Goal: Information Seeking & Learning: Compare options

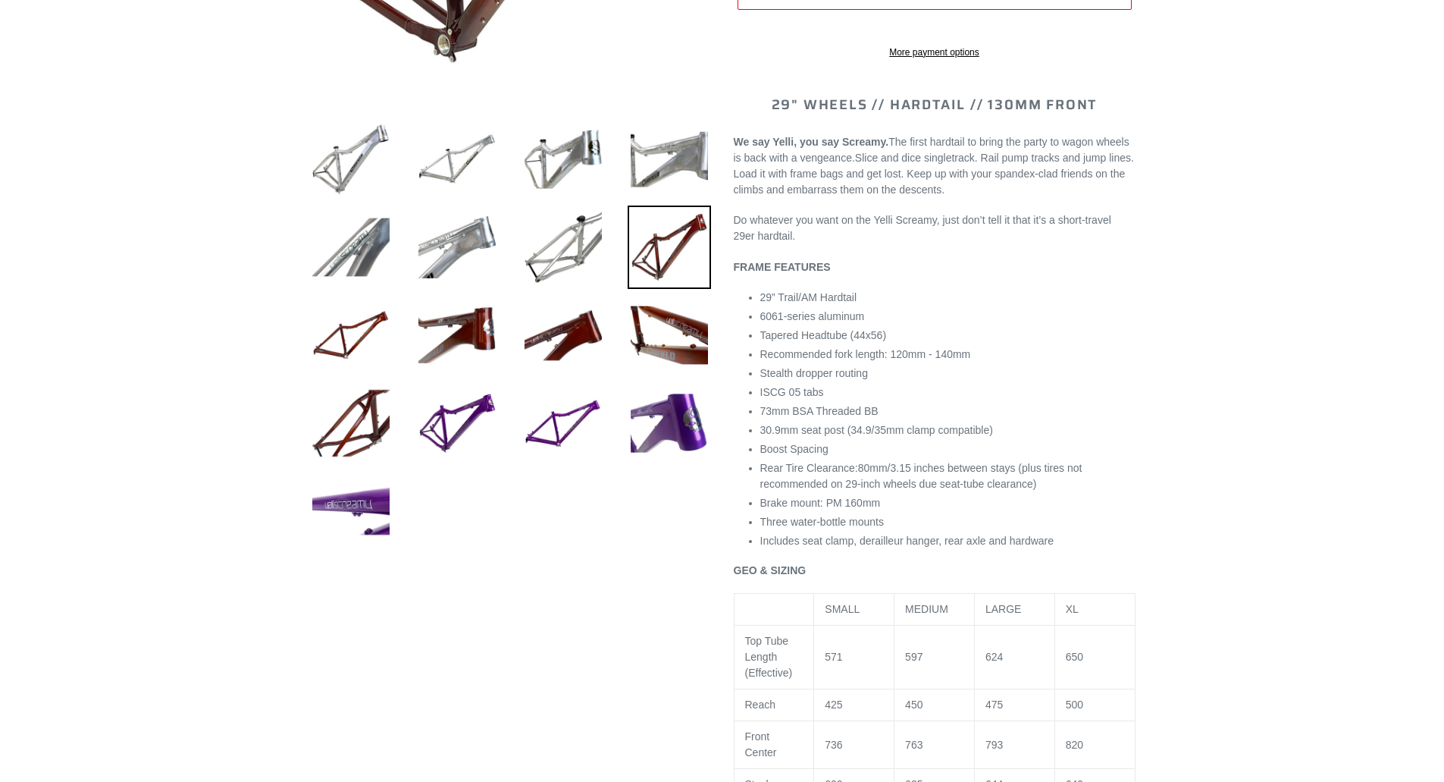
select select "highest-rating"
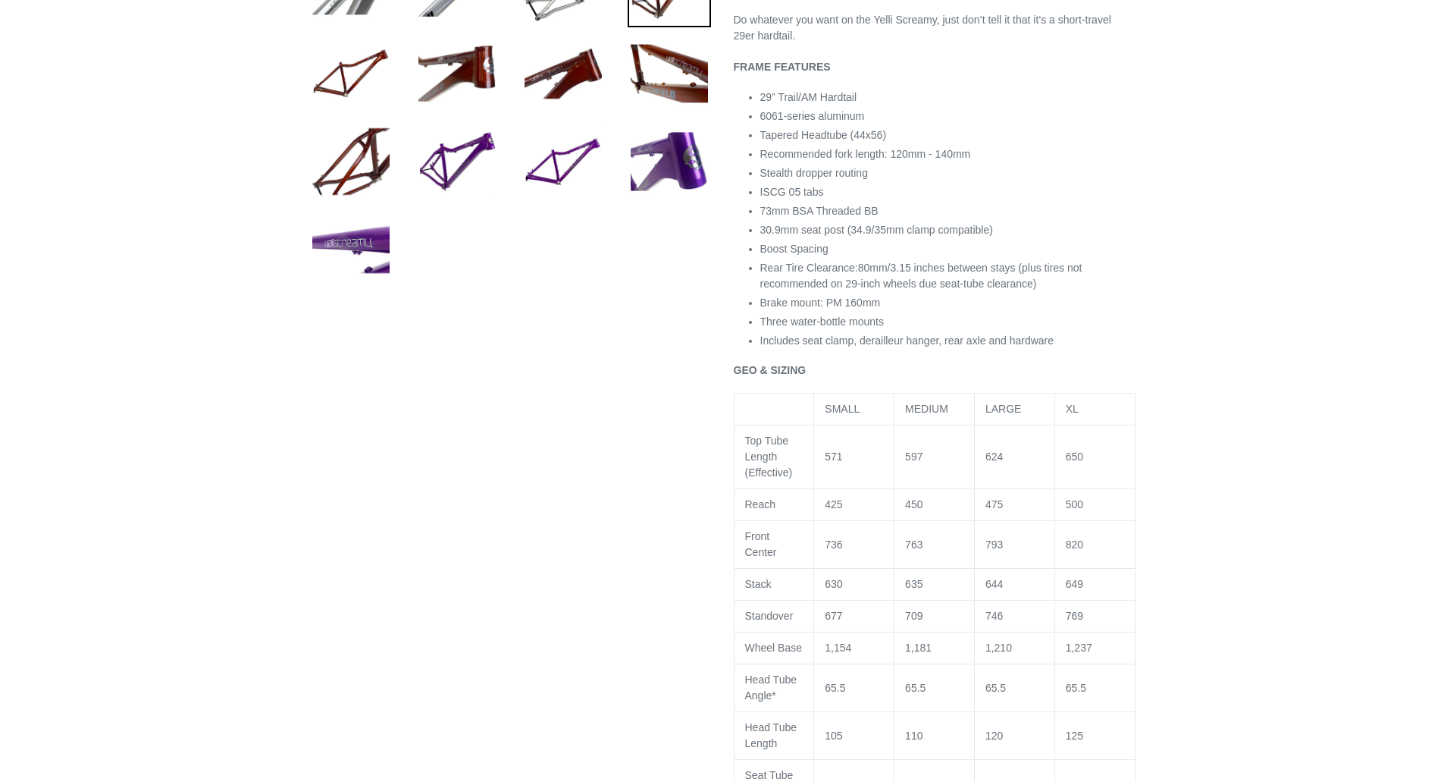
scroll to position [720, 0]
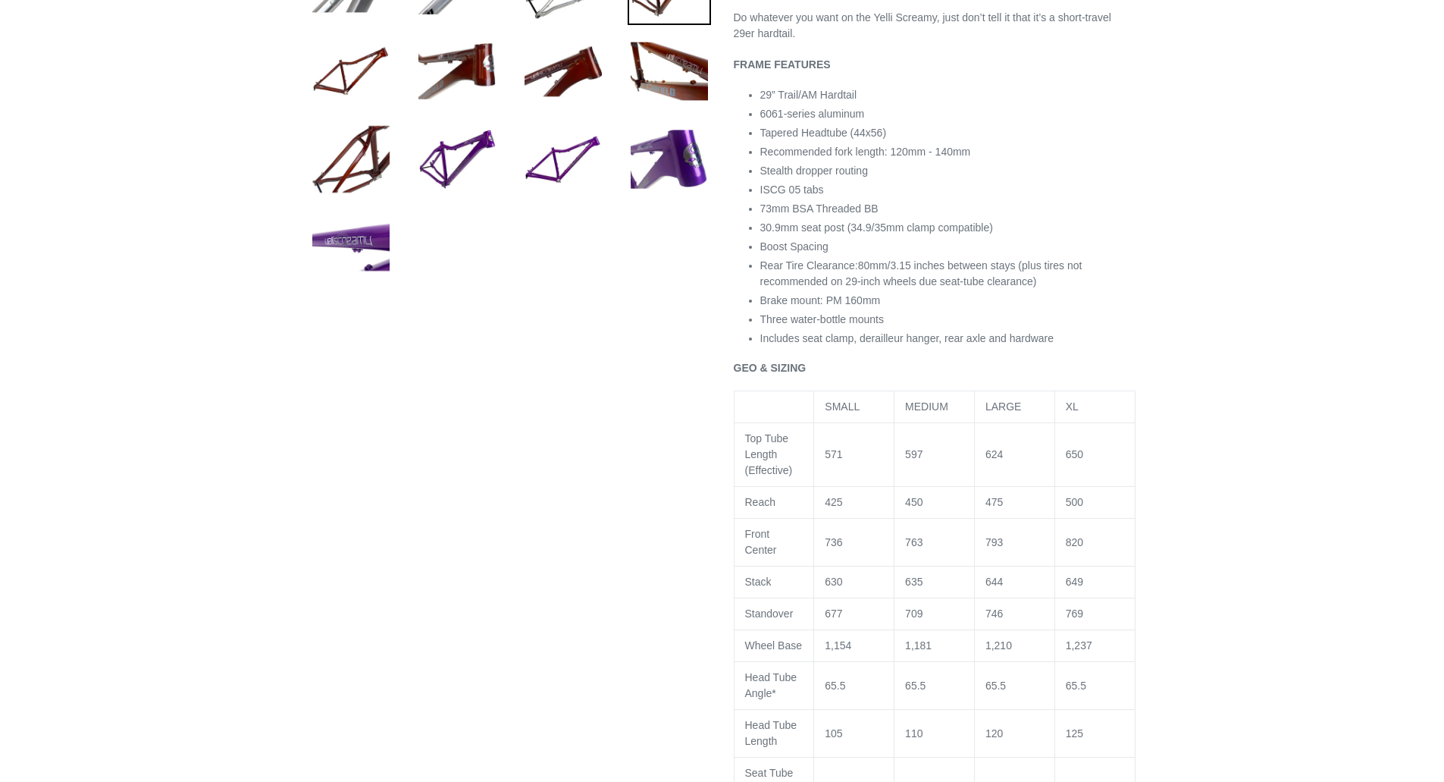
drag, startPoint x: 1184, startPoint y: 430, endPoint x: 1172, endPoint y: 450, distance: 23.8
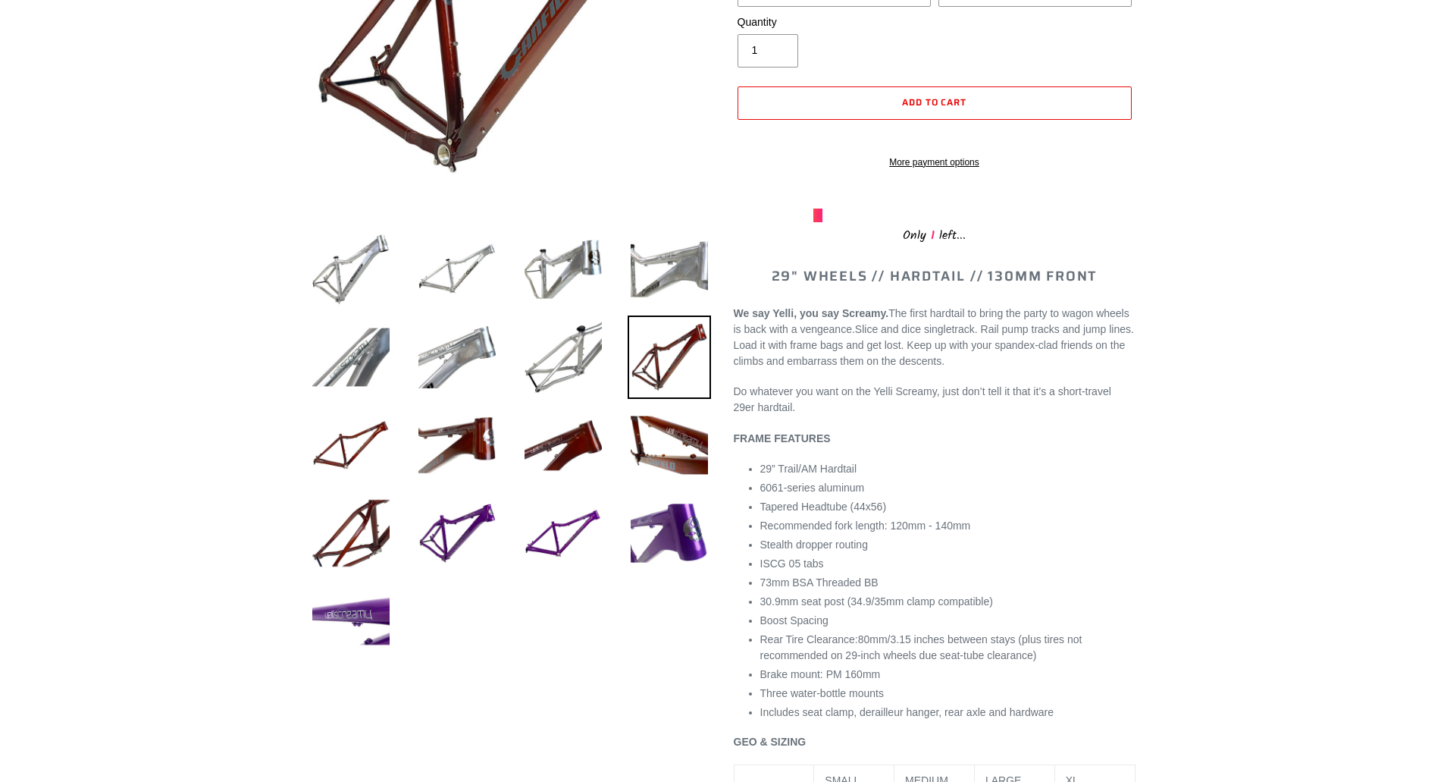
scroll to position [340, 0]
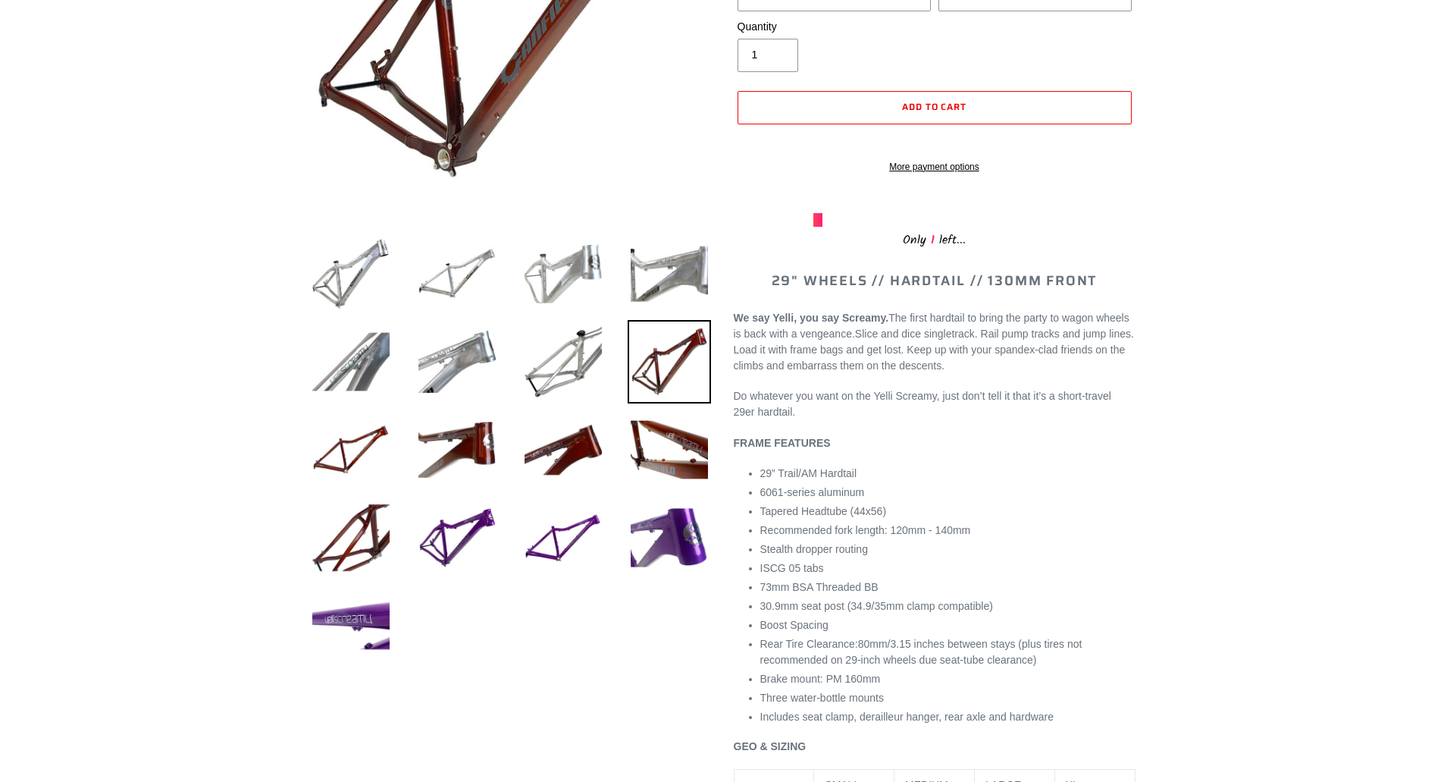
click at [561, 255] on img at bounding box center [563, 273] width 83 height 83
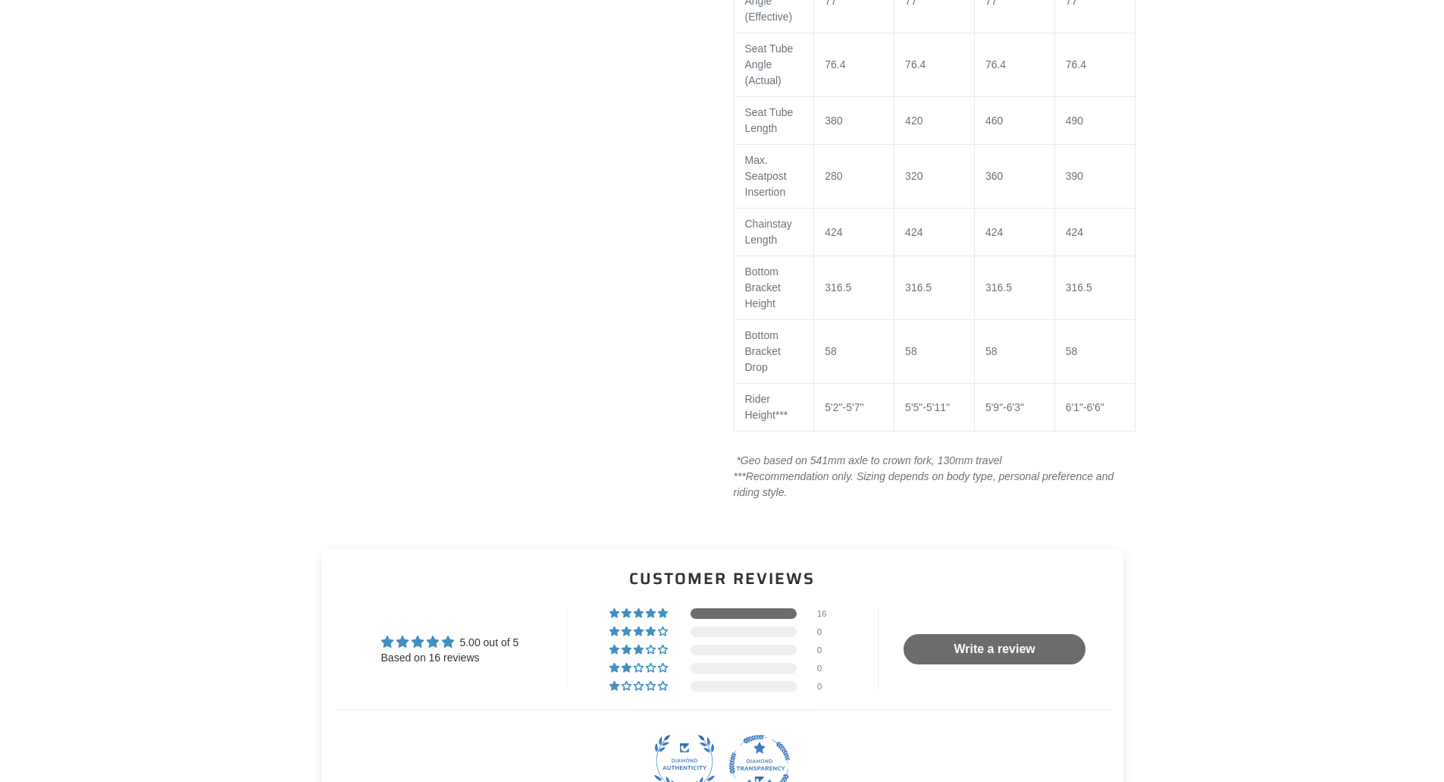
scroll to position [1554, 0]
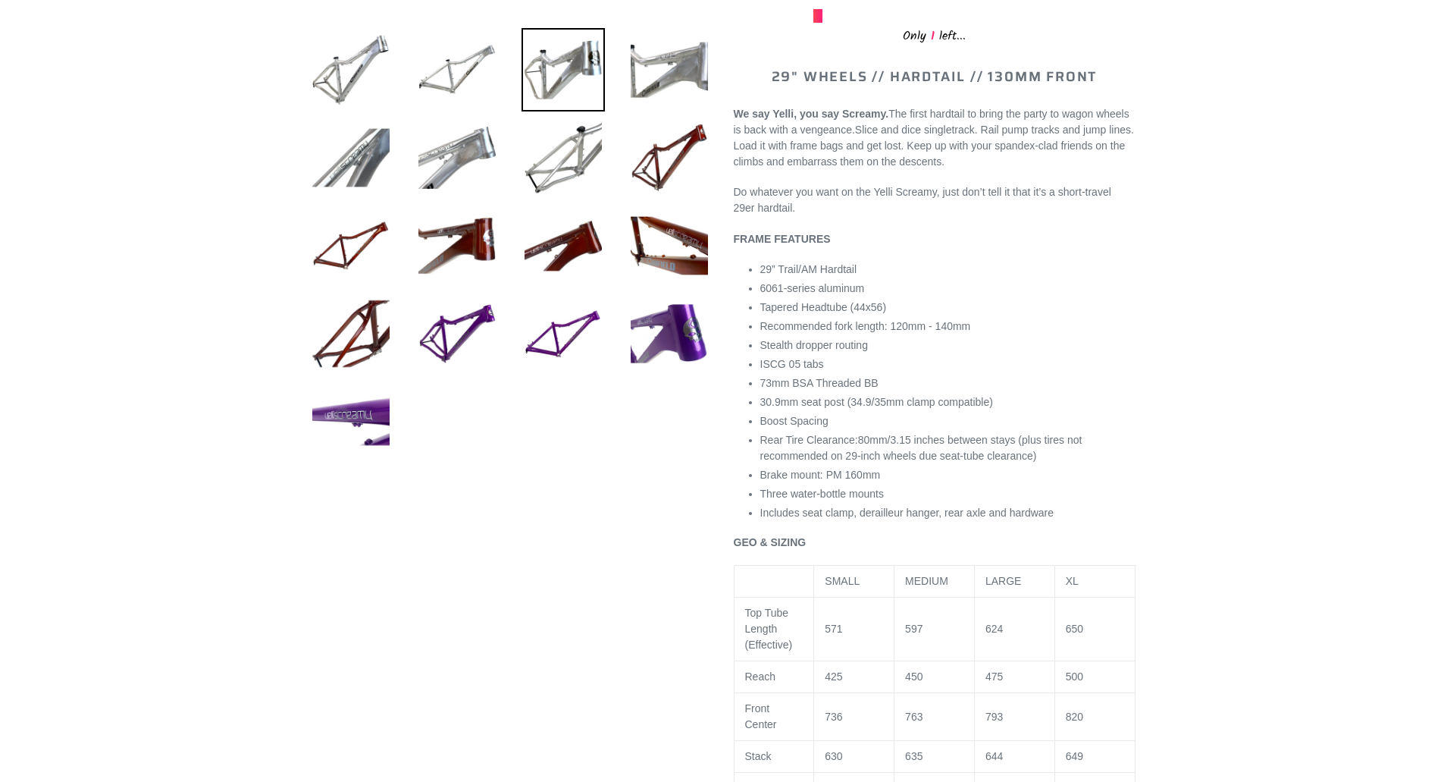
drag, startPoint x: 693, startPoint y: 436, endPoint x: 673, endPoint y: 366, distance: 72.5
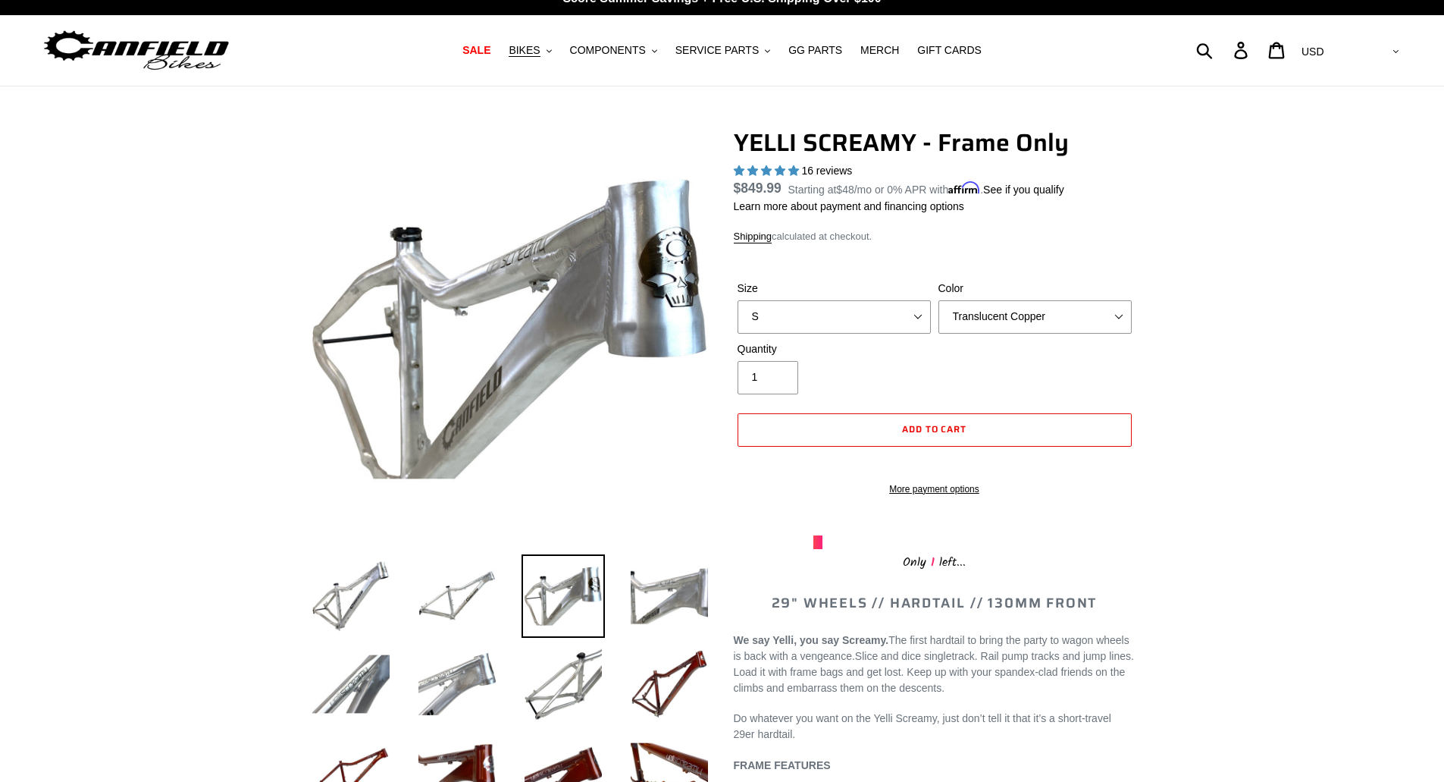
scroll to position [0, 0]
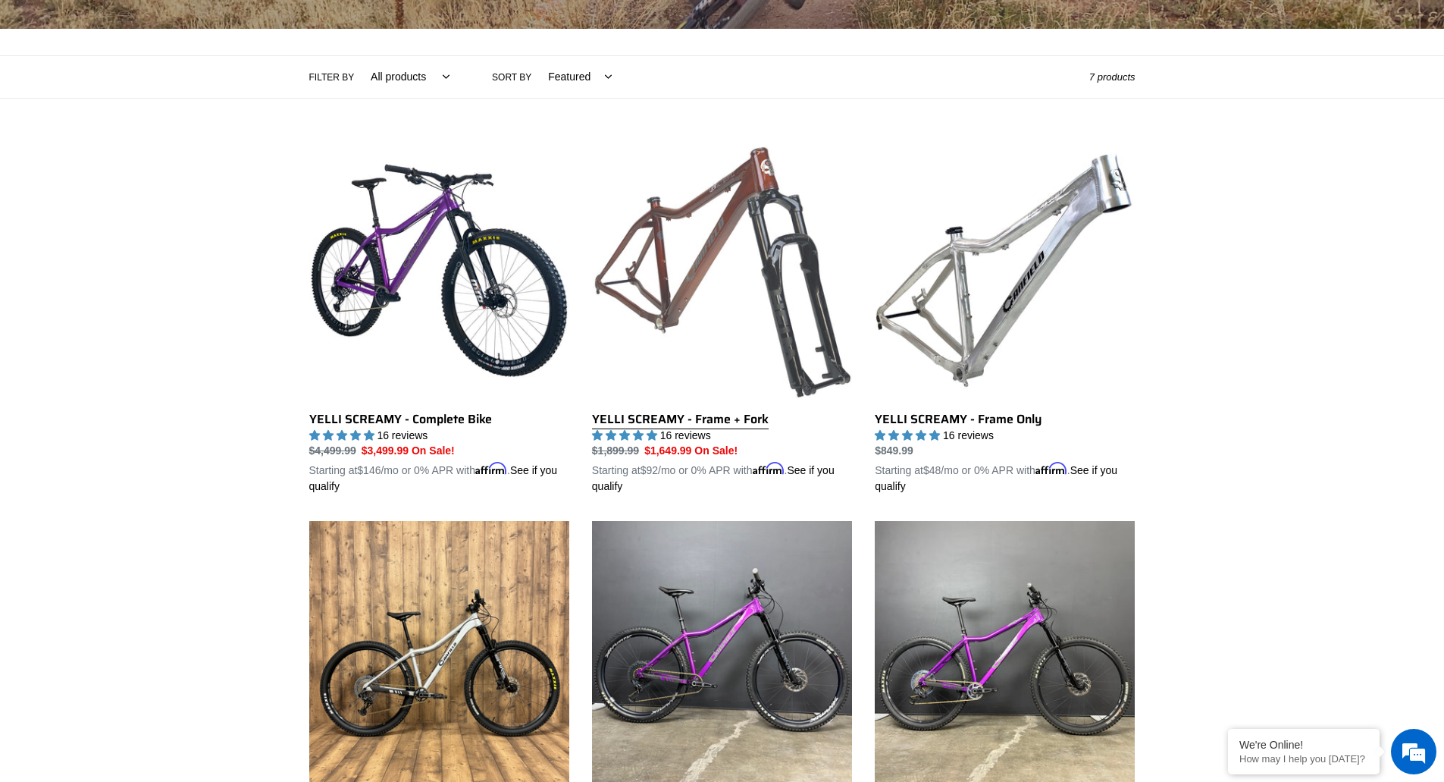
click at [733, 232] on link "YELLI SCREAMY - Frame + Fork" at bounding box center [722, 317] width 260 height 355
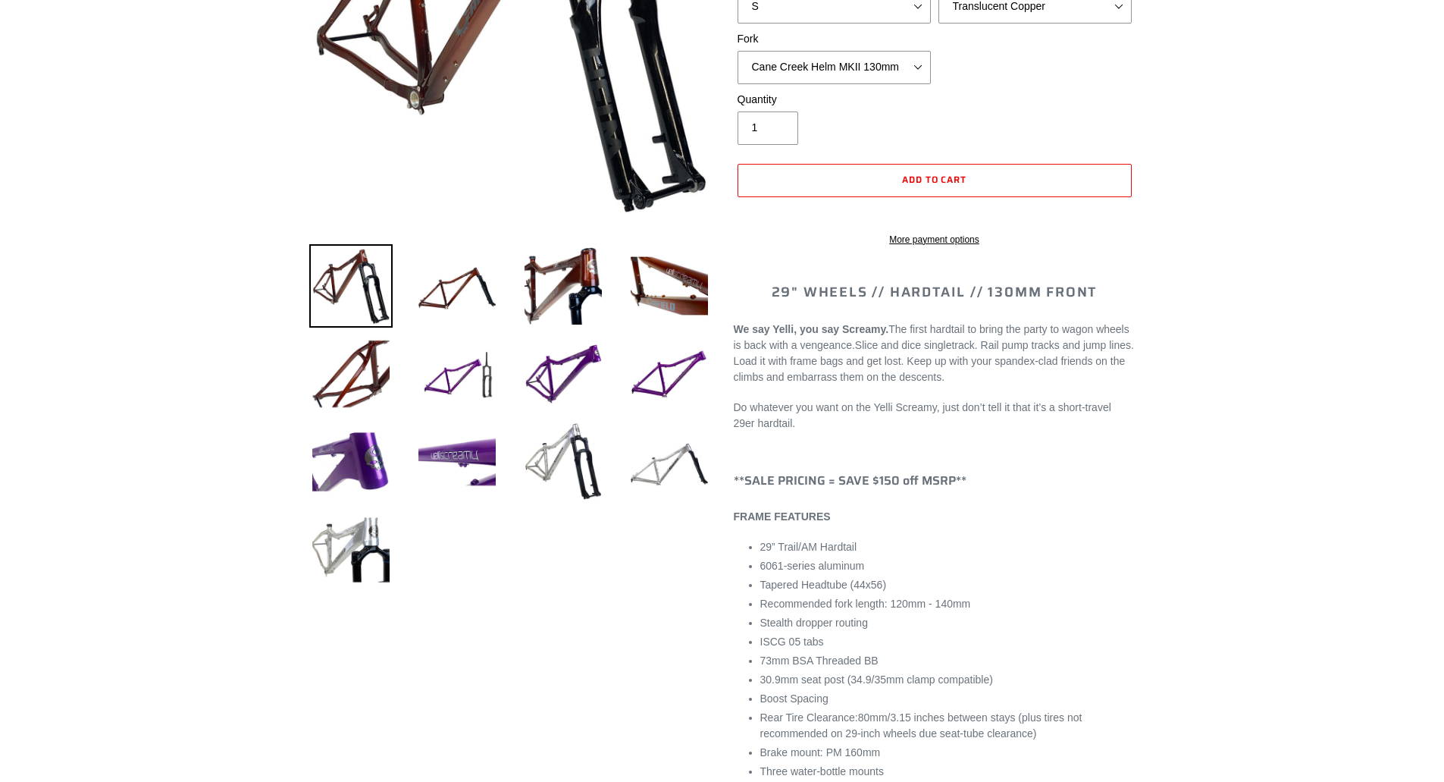
scroll to position [379, 0]
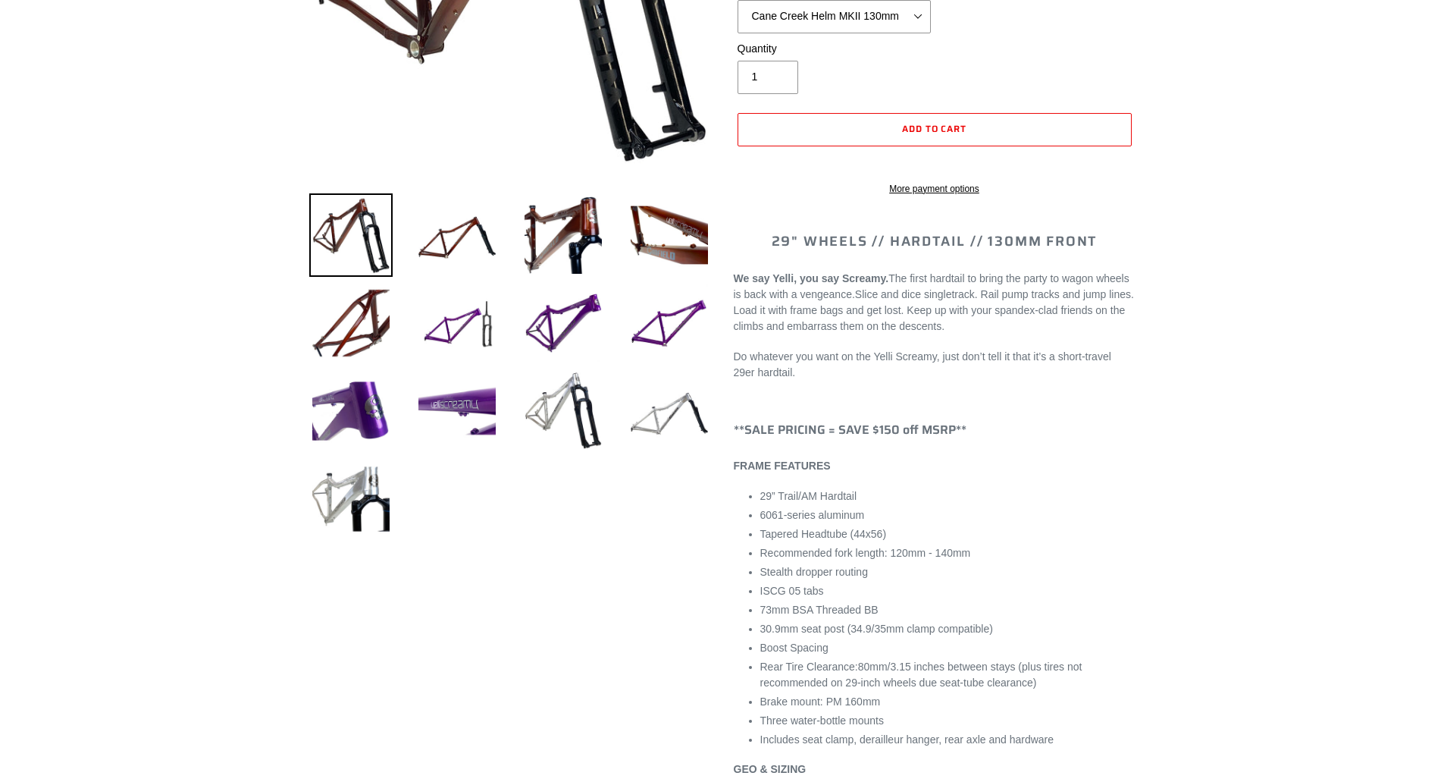
select select "highest-rating"
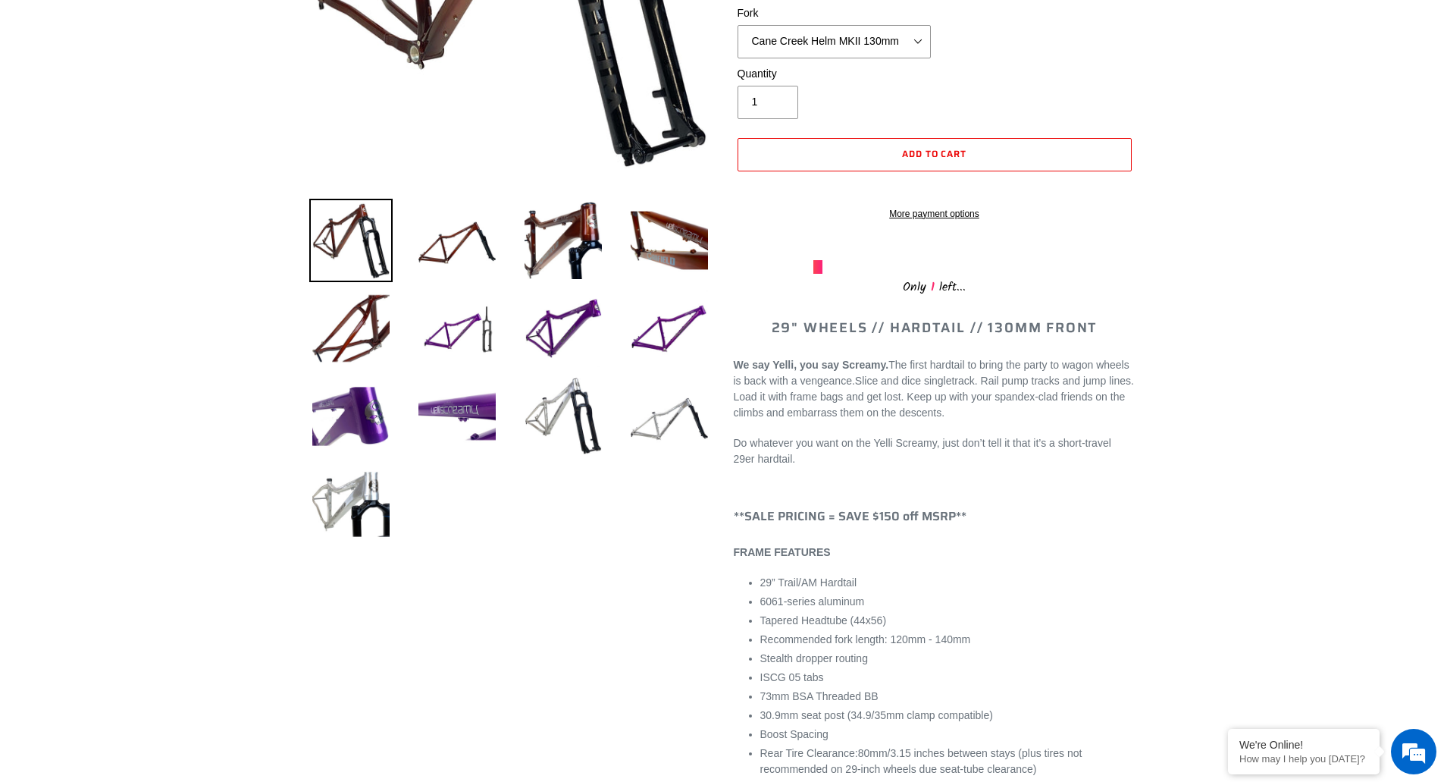
scroll to position [76, 0]
